Goal: Information Seeking & Learning: Find specific page/section

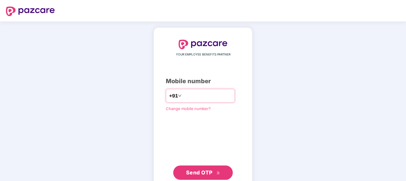
click at [184, 95] on input "number" at bounding box center [207, 96] width 49 height 10
type input "**********"
click at [195, 172] on span "Send OTP" at bounding box center [199, 172] width 27 height 6
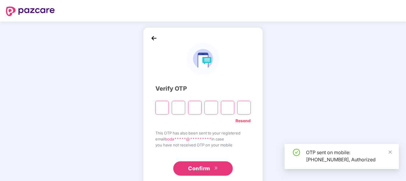
click at [162, 106] on input "Please enter verification code. Digit 1" at bounding box center [161, 108] width 13 height 14
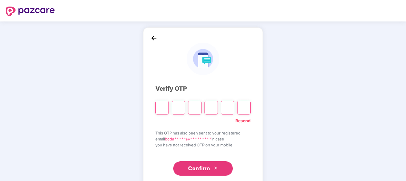
type input "*"
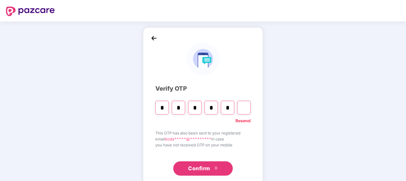
type input "*"
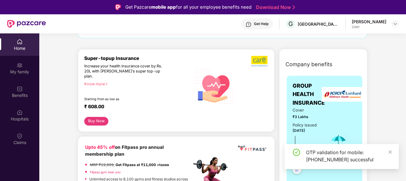
scroll to position [60, 0]
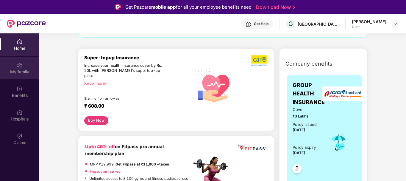
click at [24, 69] on div "My family" at bounding box center [19, 72] width 39 height 6
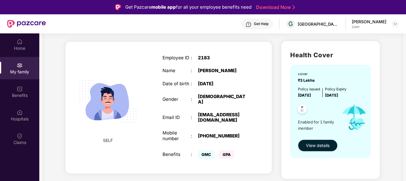
scroll to position [30, 0]
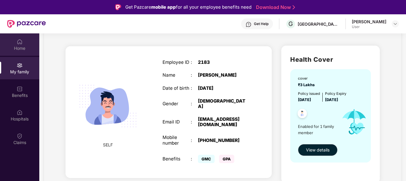
click at [22, 43] on img at bounding box center [20, 42] width 6 height 6
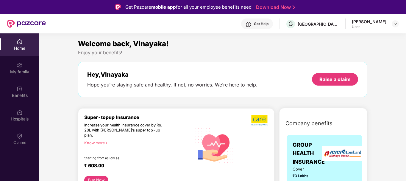
scroll to position [30, 0]
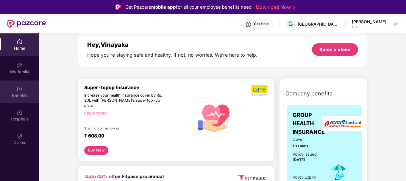
click at [15, 94] on div "Benefits" at bounding box center [19, 95] width 39 height 6
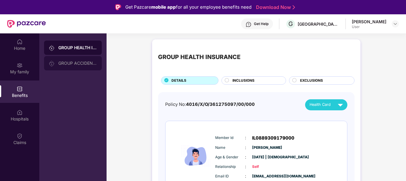
click at [65, 66] on div "GROUP ACCIDENTAL INSURANCE" at bounding box center [73, 63] width 58 height 14
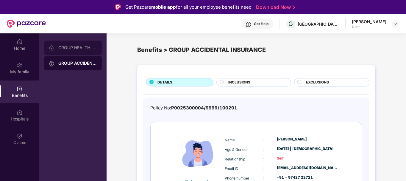
click at [82, 51] on div "GROUP HEALTH INSURANCE" at bounding box center [73, 48] width 58 height 14
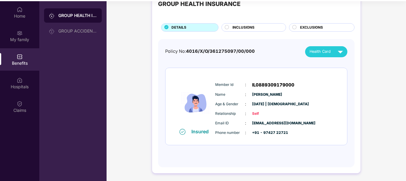
scroll to position [33, 0]
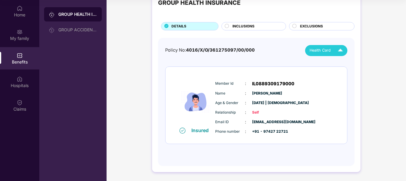
click at [336, 51] on img at bounding box center [340, 50] width 10 height 10
click at [330, 66] on div "[PERSON_NAME]" at bounding box center [326, 64] width 39 height 7
click at [21, 80] on img at bounding box center [20, 79] width 6 height 6
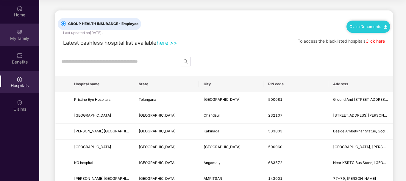
click at [17, 39] on div "My family" at bounding box center [19, 38] width 39 height 6
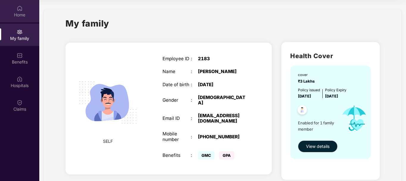
click at [26, 16] on div "Home" at bounding box center [19, 15] width 39 height 6
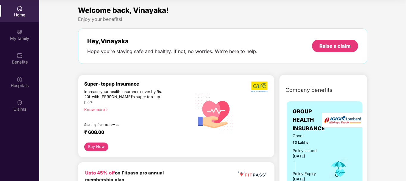
click at [95, 143] on button "Buy Now" at bounding box center [96, 146] width 24 height 9
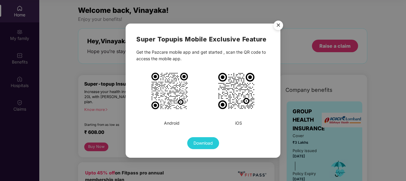
click at [279, 26] on img "Close" at bounding box center [278, 26] width 17 height 17
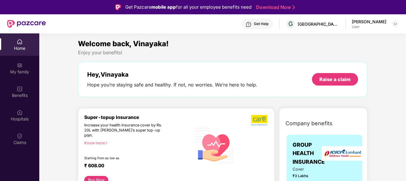
click at [255, 24] on div "Get Help" at bounding box center [261, 23] width 15 height 5
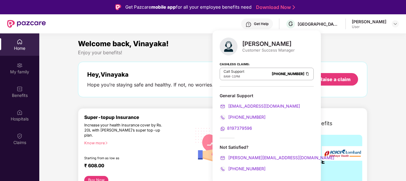
click at [308, 46] on div "Welcome back, Vinayaka!" at bounding box center [223, 43] width 290 height 11
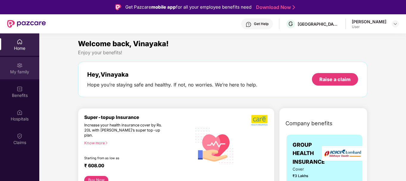
click at [20, 76] on div "My family" at bounding box center [19, 68] width 39 height 22
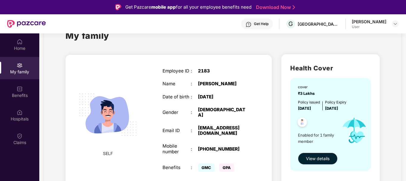
scroll to position [30, 0]
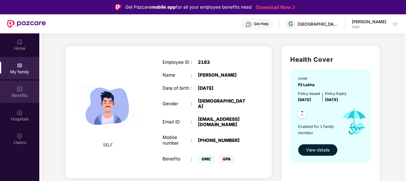
click at [20, 90] on img at bounding box center [20, 89] width 6 height 6
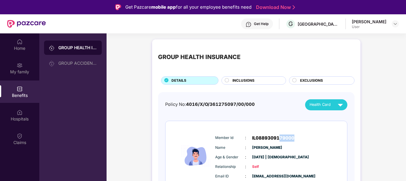
drag, startPoint x: 278, startPoint y: 137, endPoint x: 298, endPoint y: 137, distance: 19.4
click at [298, 137] on div "Member Id : IL0889309179000" at bounding box center [274, 137] width 118 height 7
click at [304, 80] on span "EXCLUSIONS" at bounding box center [311, 81] width 23 height 6
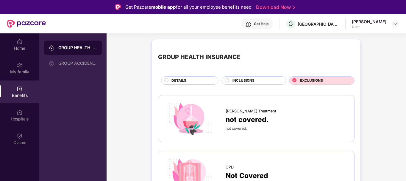
click at [2, 92] on div "Benefits" at bounding box center [19, 91] width 39 height 22
click at [24, 140] on div "Claims" at bounding box center [19, 142] width 39 height 6
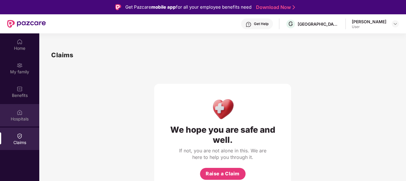
click at [18, 116] on div "Hospitals" at bounding box center [19, 119] width 39 height 6
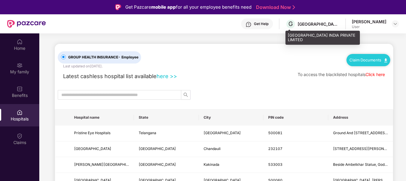
click at [322, 26] on div "[GEOGRAPHIC_DATA] INDIA PRIVATE LIMITED" at bounding box center [319, 24] width 42 height 6
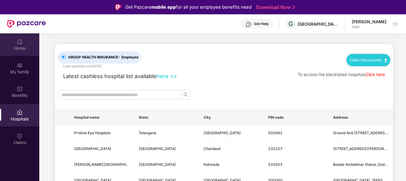
click at [22, 45] on div "Home" at bounding box center [19, 48] width 39 height 6
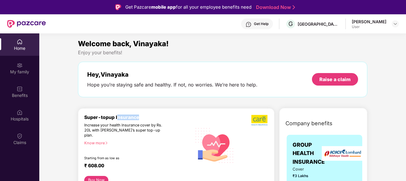
drag, startPoint x: 117, startPoint y: 114, endPoint x: 147, endPoint y: 112, distance: 29.6
click at [147, 112] on div "Super-topup Insurance Increase your health insurance cover by Rs. 20L with [PER…" at bounding box center [176, 149] width 197 height 83
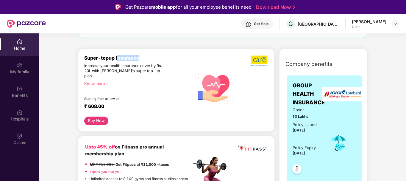
scroll to position [60, 0]
click at [97, 81] on div "Know more" at bounding box center [136, 83] width 104 height 4
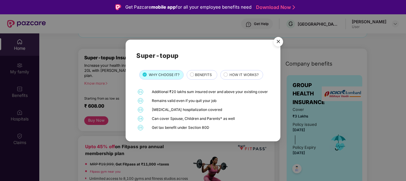
click at [281, 41] on img "Close" at bounding box center [278, 42] width 17 height 17
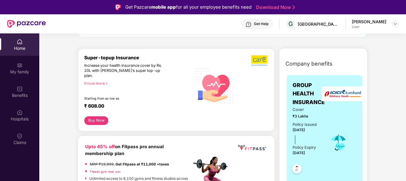
click at [96, 116] on button "Buy Now" at bounding box center [96, 120] width 24 height 9
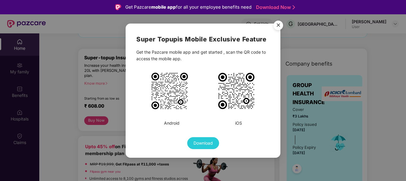
click at [279, 25] on img "Close" at bounding box center [278, 26] width 17 height 17
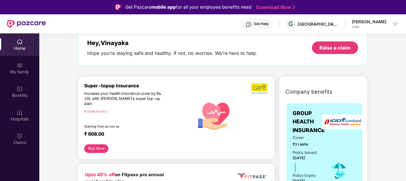
scroll to position [0, 0]
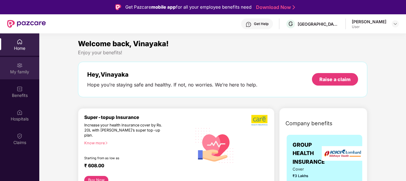
click at [16, 66] on div "My family" at bounding box center [19, 68] width 39 height 22
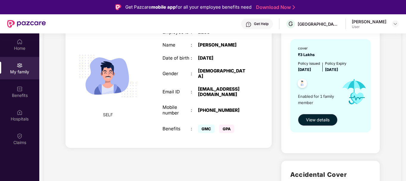
scroll to position [60, 0]
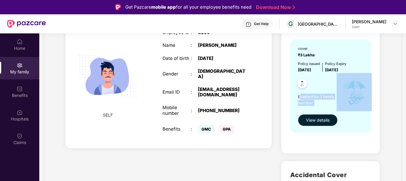
drag, startPoint x: 301, startPoint y: 97, endPoint x: 340, endPoint y: 101, distance: 39.0
click at [340, 101] on div "Enabled for 1 family member" at bounding box center [331, 92] width 66 height 38
click at [340, 101] on img at bounding box center [354, 92] width 35 height 38
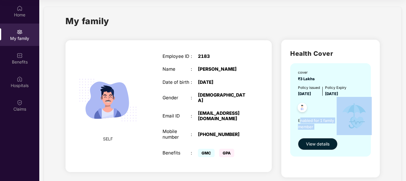
scroll to position [0, 0]
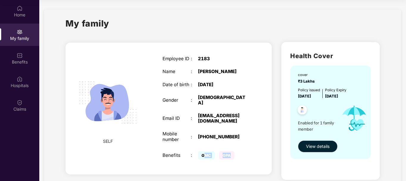
drag, startPoint x: 204, startPoint y: 150, endPoint x: 239, endPoint y: 147, distance: 34.7
click at [235, 150] on div "GMC GPA" at bounding box center [223, 155] width 50 height 11
click at [239, 150] on div "GMC GPA" at bounding box center [223, 155] width 50 height 11
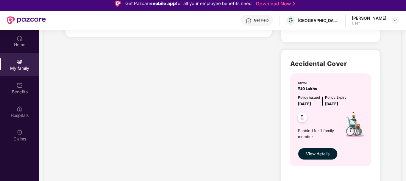
scroll to position [168, 0]
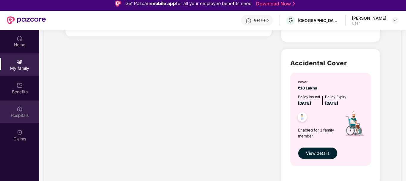
click at [17, 113] on div "Hospitals" at bounding box center [19, 115] width 39 height 6
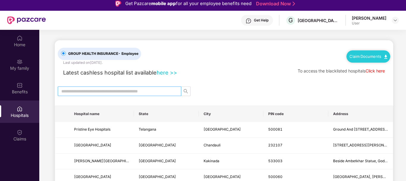
click at [153, 93] on input "text" at bounding box center [117, 91] width 112 height 7
click at [374, 70] on link "Click here" at bounding box center [375, 70] width 19 height 5
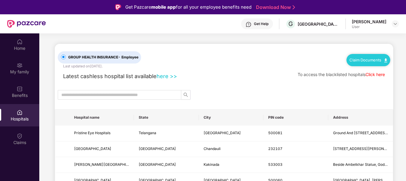
click at [351, 59] on link "Claim Documents" at bounding box center [369, 59] width 38 height 5
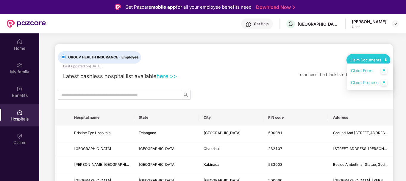
click at [361, 69] on link "Claim Form" at bounding box center [370, 70] width 39 height 13
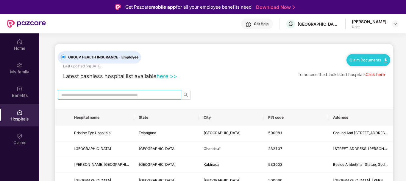
click at [157, 94] on input "text" at bounding box center [117, 94] width 112 height 7
type input "*********"
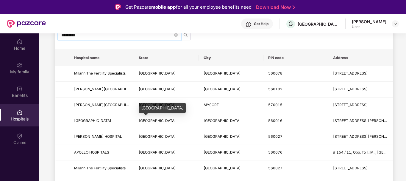
scroll to position [89, 0]
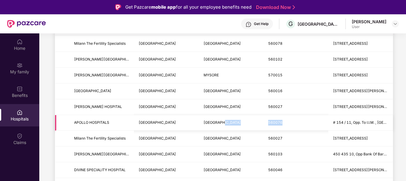
drag, startPoint x: 263, startPoint y: 123, endPoint x: 291, endPoint y: 124, distance: 28.0
click at [291, 124] on tr "[GEOGRAPHIC_DATA] # 154 / 11, Opp. To I.I.M. , [GEOGRAPHIC_DATA]," at bounding box center [224, 123] width 338 height 16
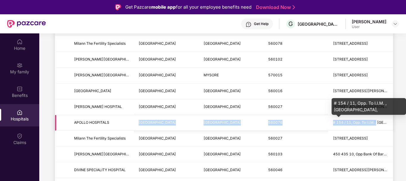
drag, startPoint x: 113, startPoint y: 125, endPoint x: 377, endPoint y: 121, distance: 264.2
click at [377, 121] on tr "[GEOGRAPHIC_DATA] # 154 / 11, Opp. To I.I.M. , [GEOGRAPHIC_DATA]," at bounding box center [224, 123] width 338 height 16
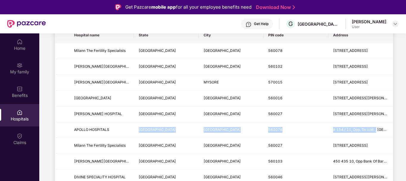
scroll to position [0, 0]
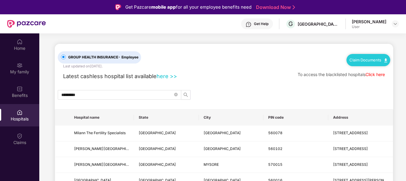
click at [168, 75] on link "here >>" at bounding box center [167, 76] width 21 height 7
